Goal: Task Accomplishment & Management: Manage account settings

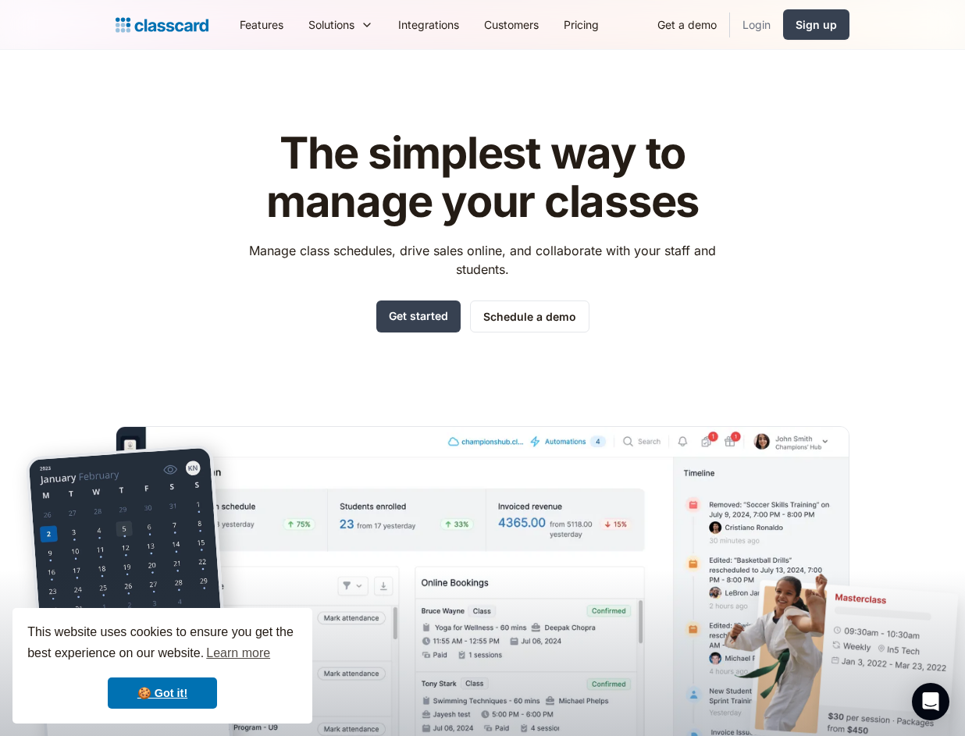
click at [762, 30] on link "Login" at bounding box center [756, 24] width 53 height 35
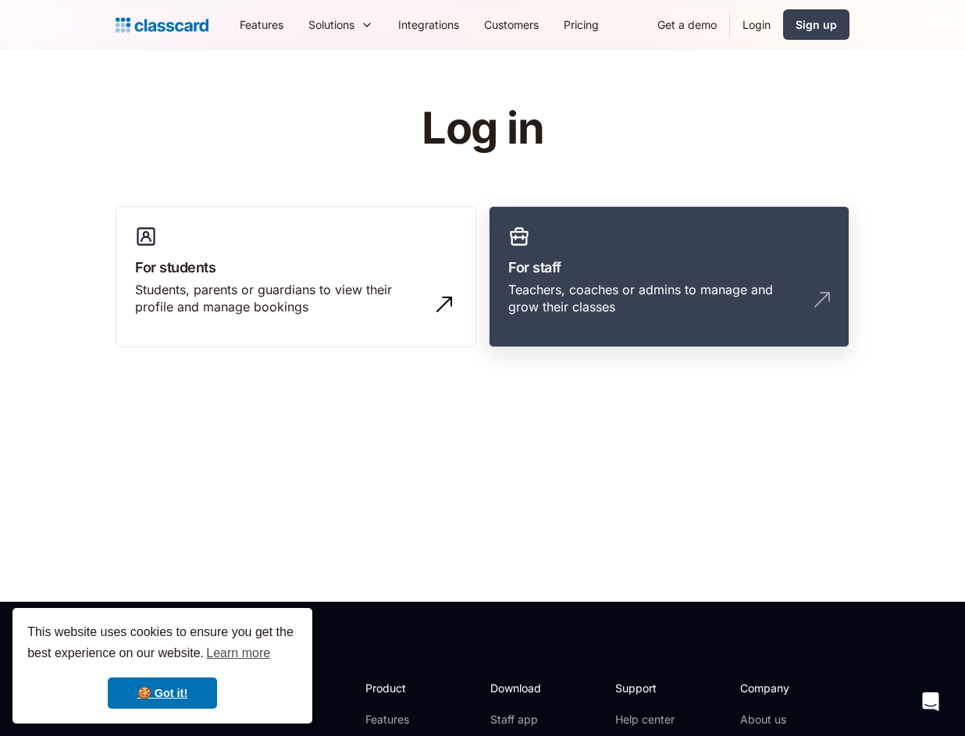
click at [624, 267] on h3 "For staff" at bounding box center [669, 267] width 322 height 21
